Goal: Find specific page/section: Find specific page/section

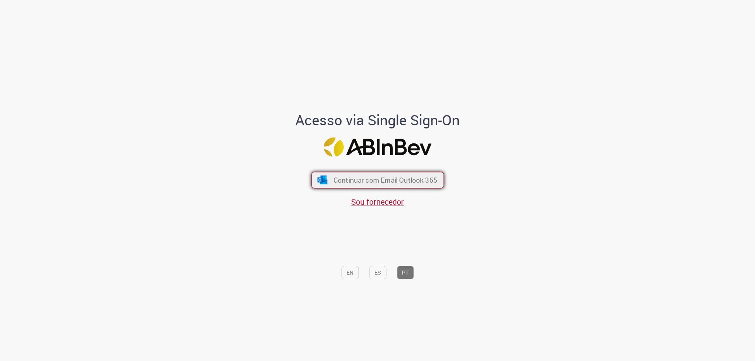
click at [414, 182] on span "Continuar com Email Outlook 365" at bounding box center [385, 180] width 104 height 9
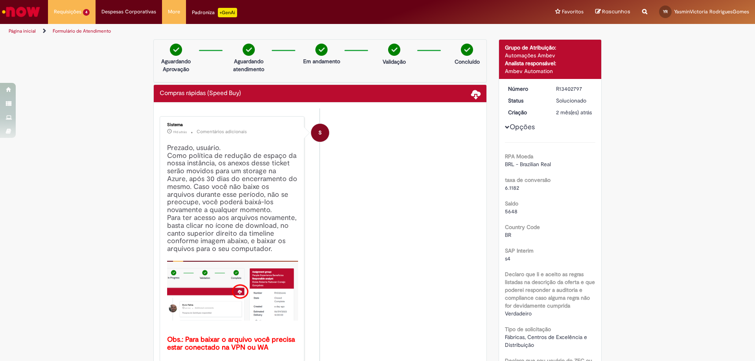
click at [34, 7] on img "Ir para a Homepage" at bounding box center [21, 12] width 41 height 16
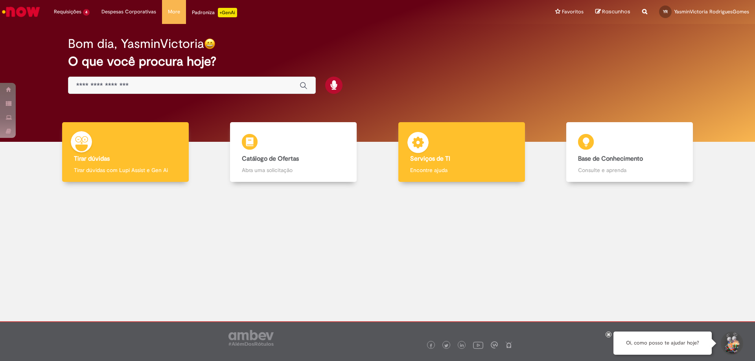
click at [440, 153] on div "Serviços de TI Serviços de TI Encontre ajuda" at bounding box center [461, 152] width 127 height 60
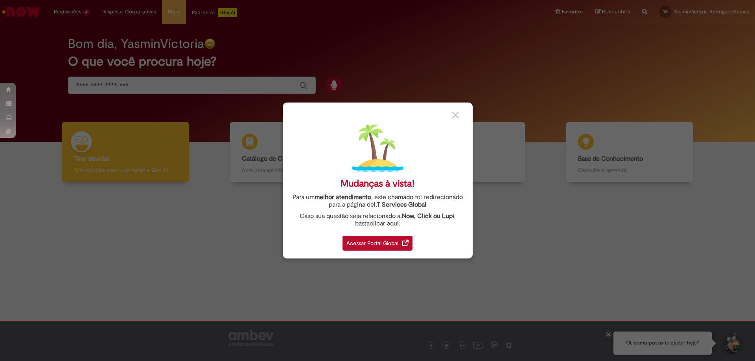
click at [399, 237] on div "Acessar Portal Global" at bounding box center [377, 243] width 70 height 15
